Goal: Task Accomplishment & Management: Use online tool/utility

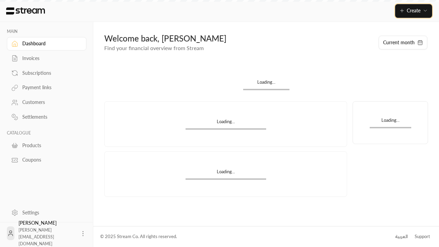
click at [413, 11] on span "Create" at bounding box center [413, 11] width 14 height 6
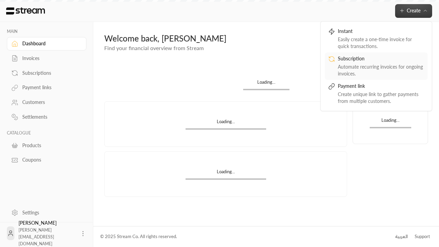
click at [376, 66] on div "Automate recurring invoices for ongoing invoices." at bounding box center [381, 70] width 86 height 14
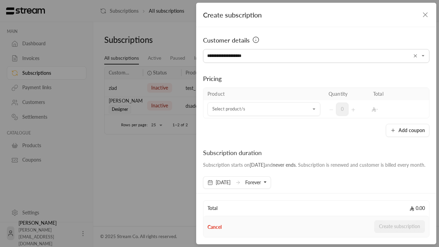
type input "**********"
